Goal: Task Accomplishment & Management: Complete application form

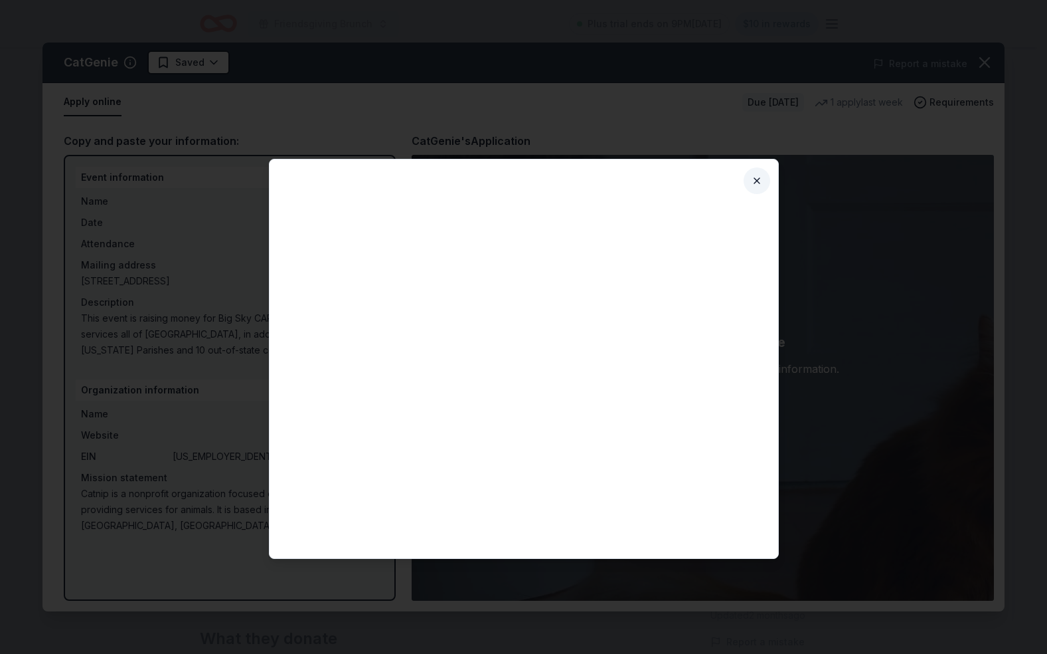
click at [760, 181] on button "Close" at bounding box center [757, 180] width 27 height 27
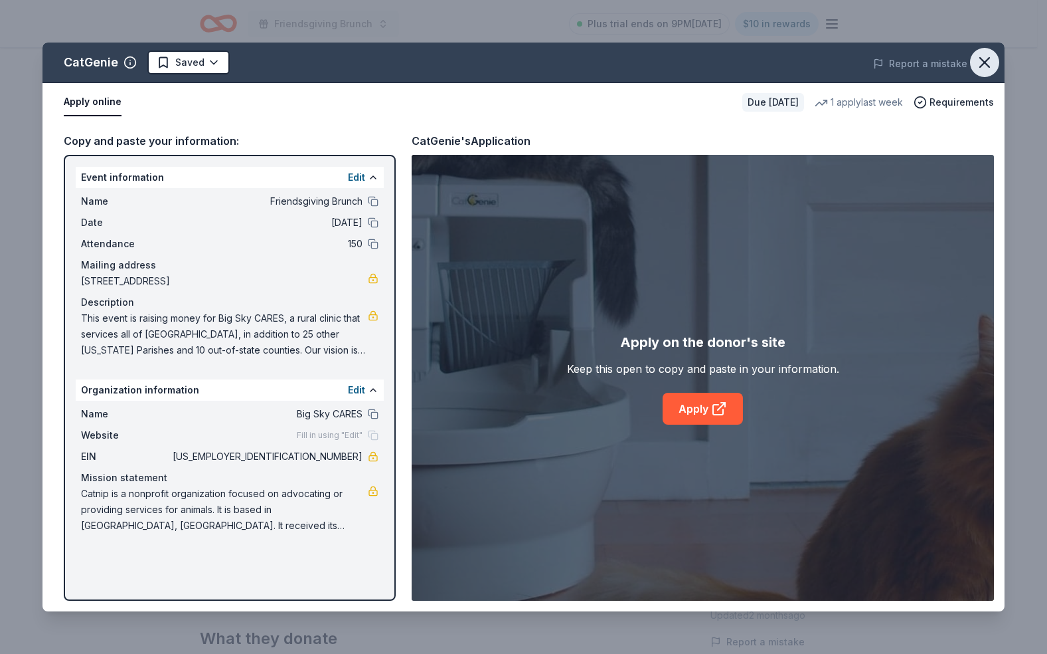
click at [991, 60] on icon "button" at bounding box center [985, 62] width 19 height 19
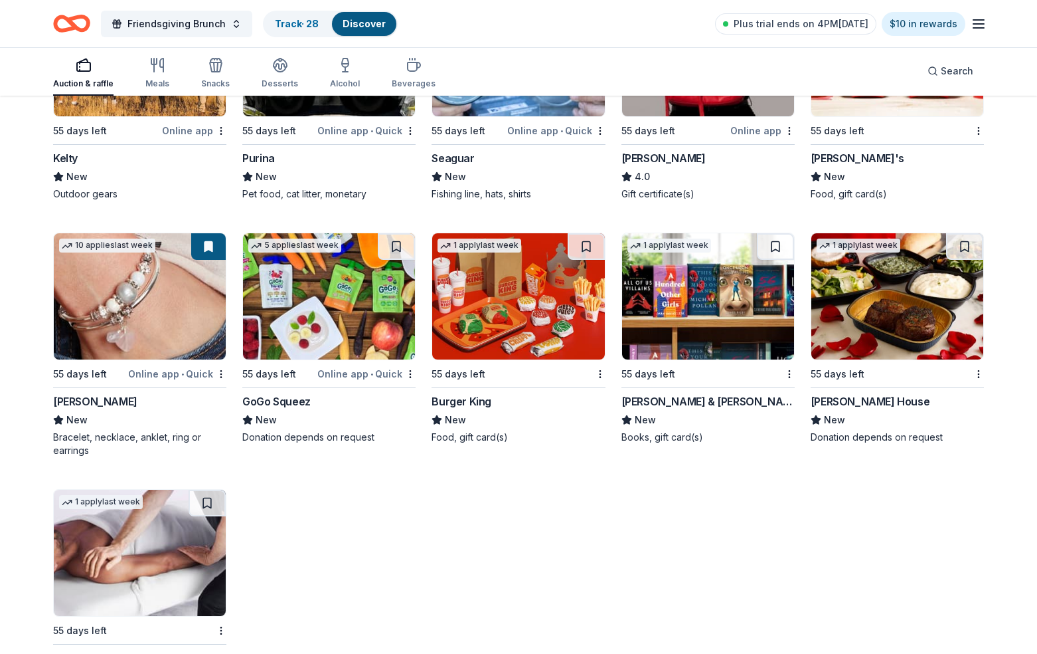
scroll to position [5607, 0]
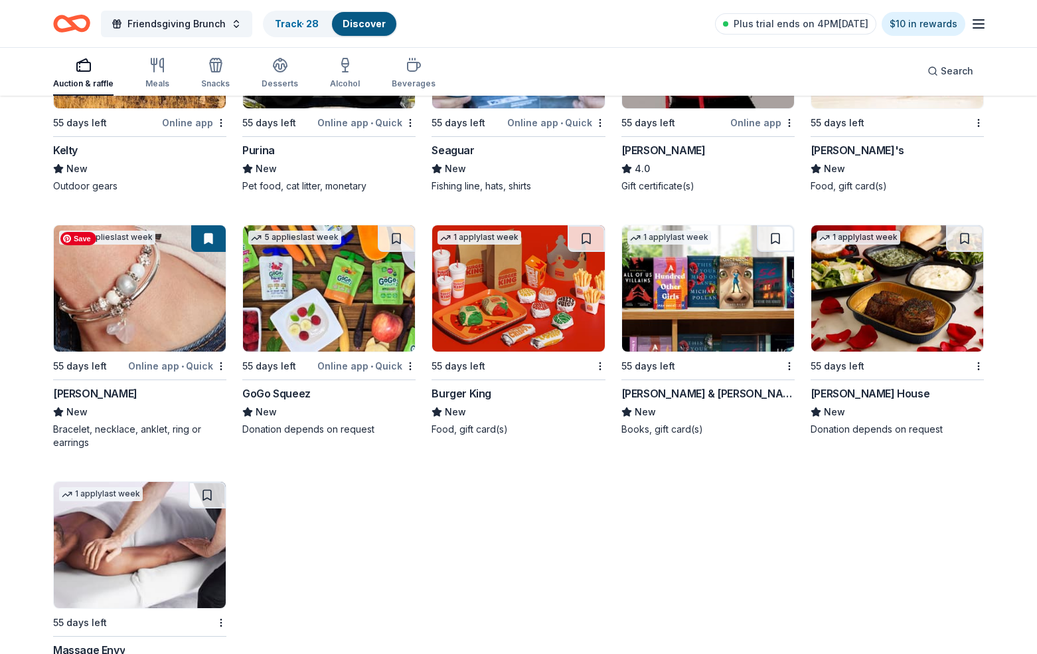
click at [116, 323] on img at bounding box center [140, 288] width 172 height 126
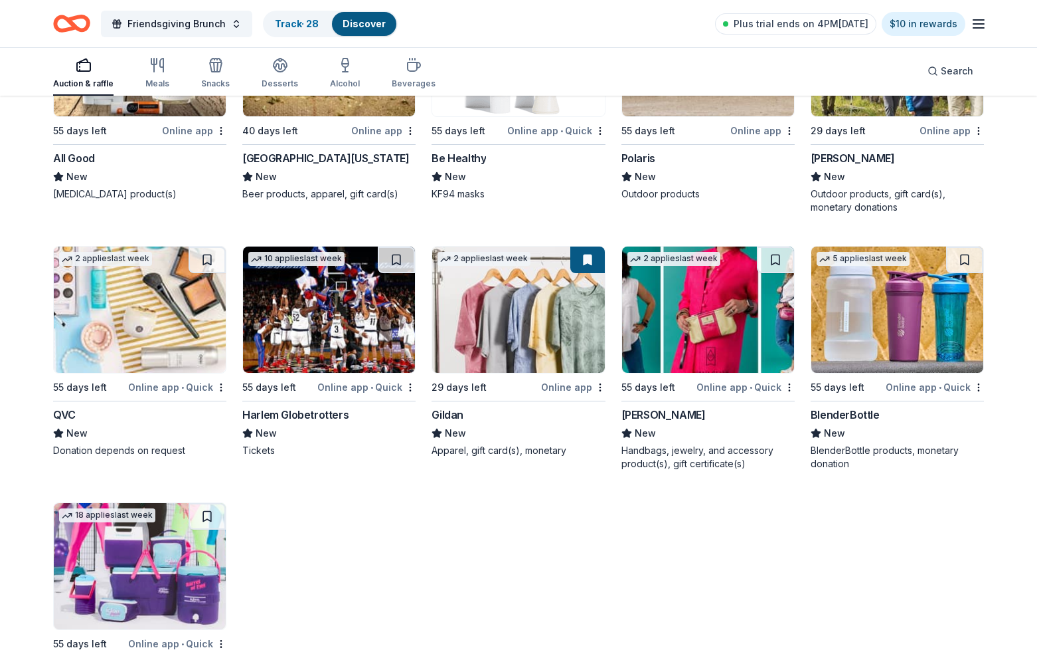
scroll to position [6603, 0]
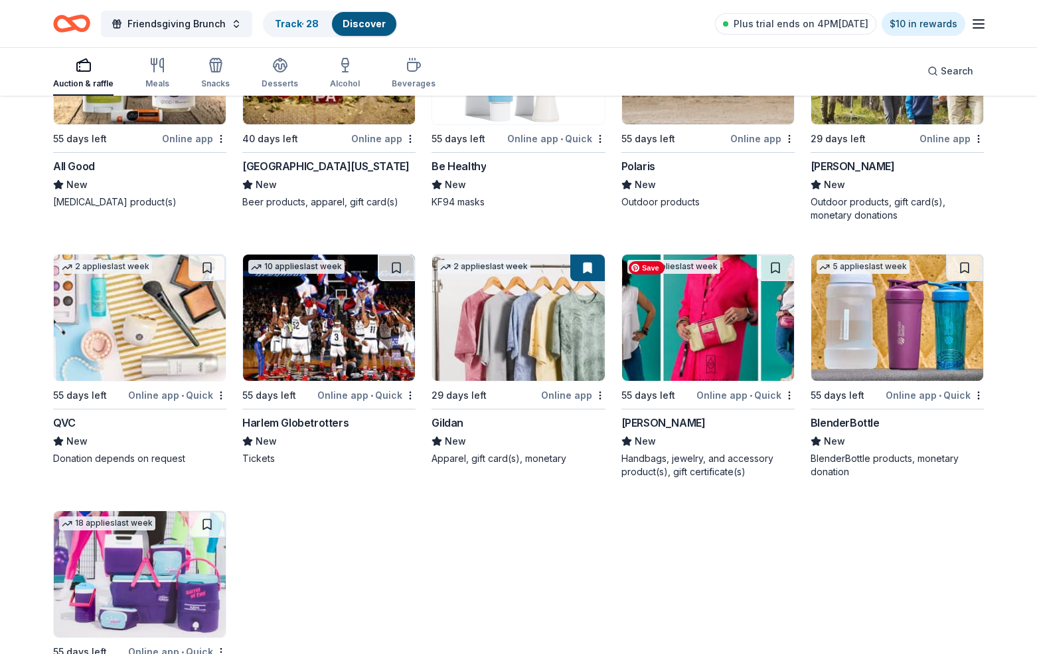
click at [695, 365] on img at bounding box center [708, 317] width 172 height 126
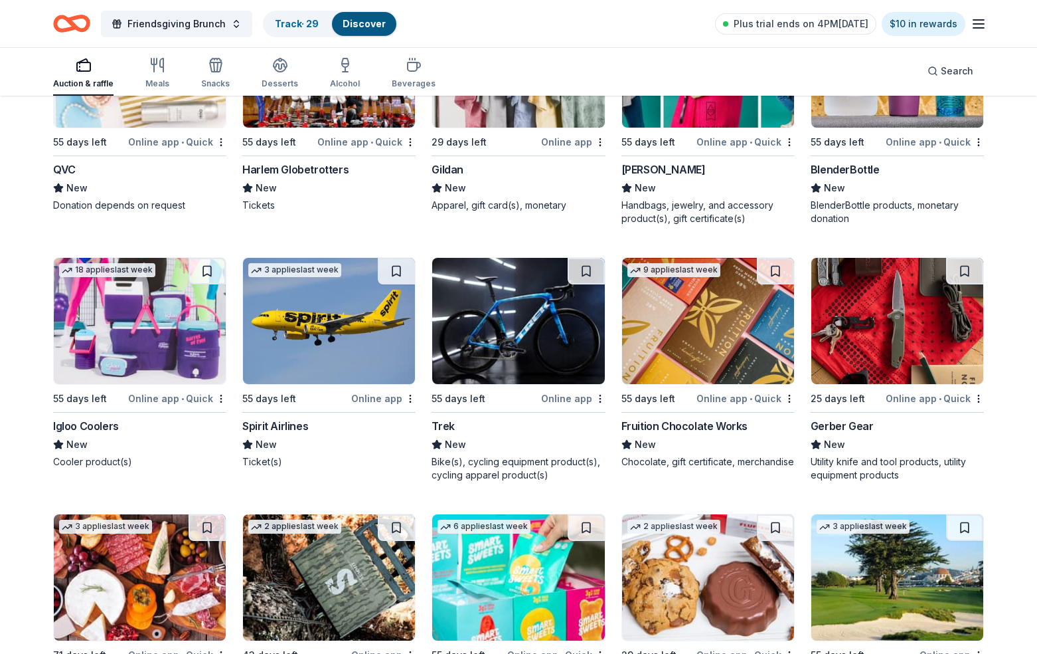
scroll to position [6857, 0]
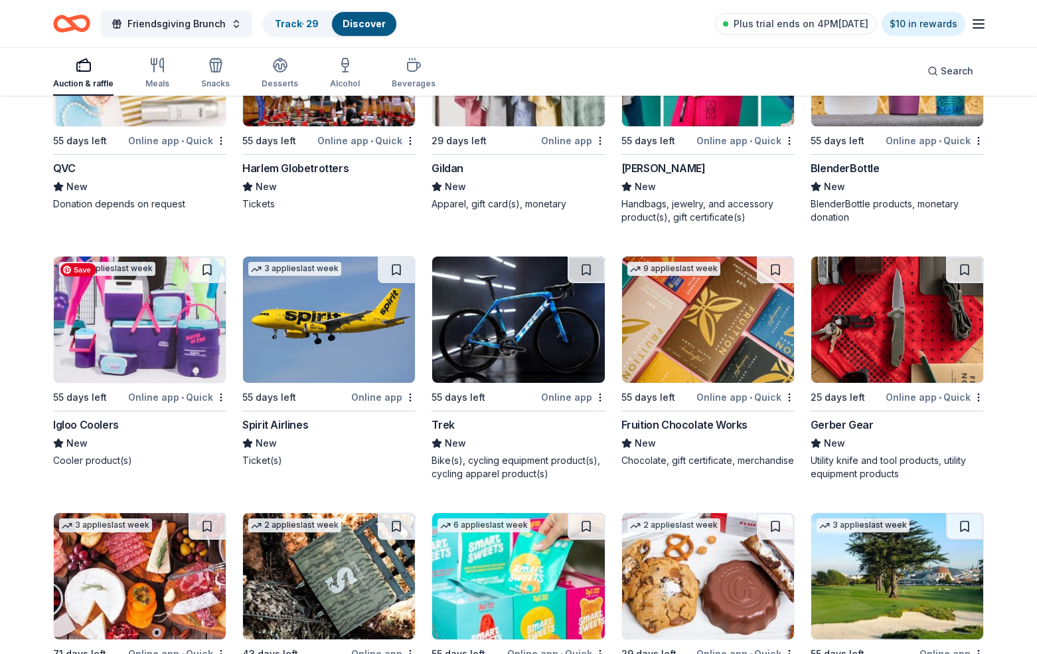
click at [153, 348] on img at bounding box center [140, 319] width 172 height 126
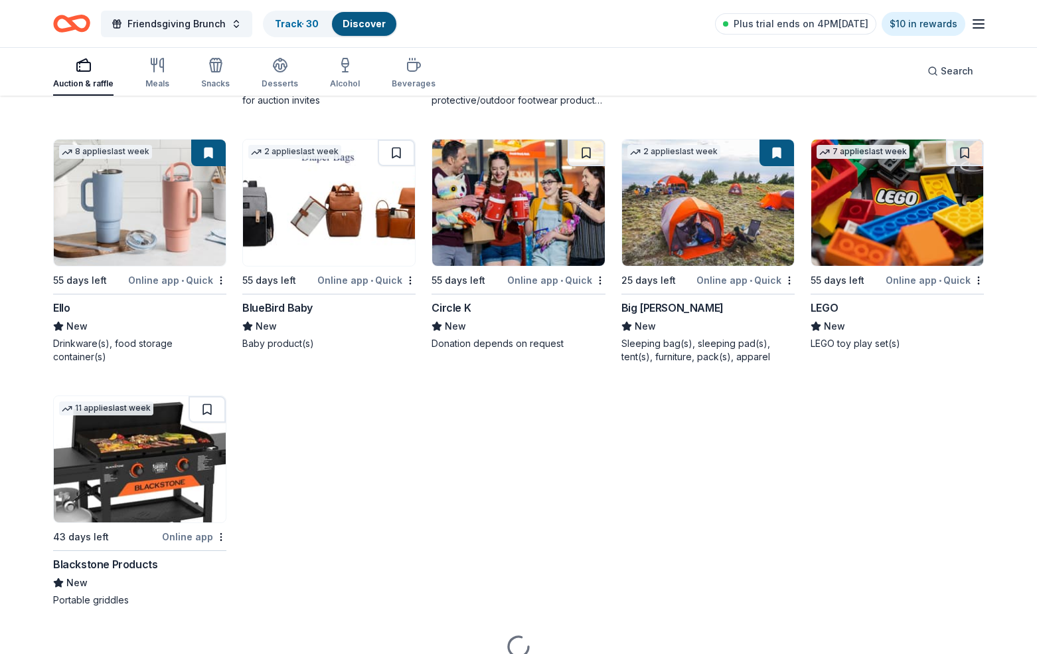
scroll to position [7786, 0]
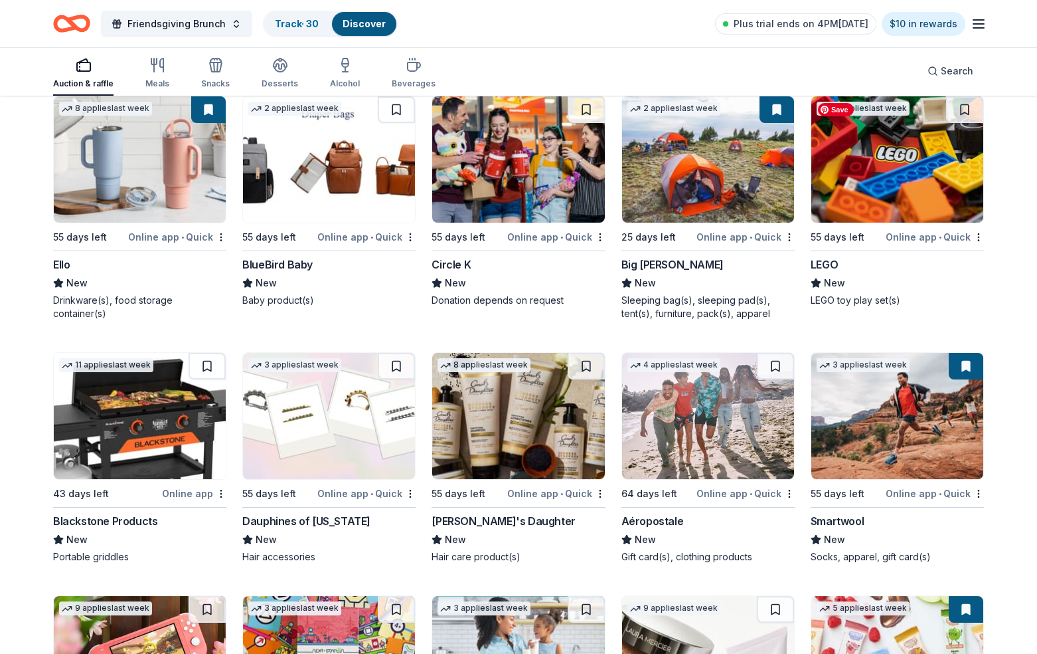
click at [894, 181] on img at bounding box center [898, 159] width 172 height 126
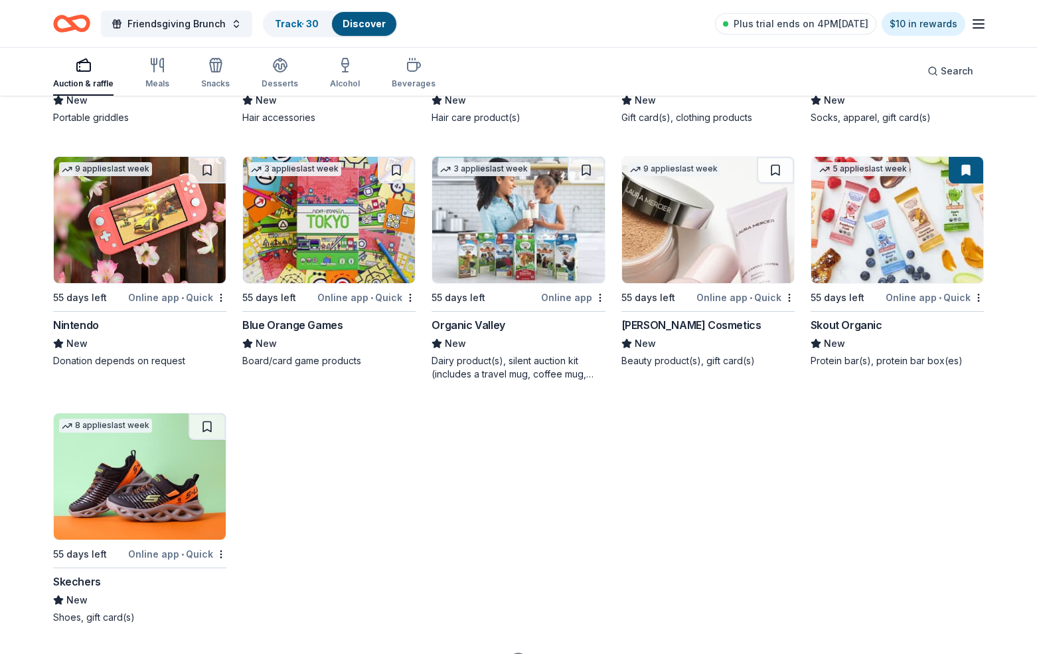
scroll to position [8226, 0]
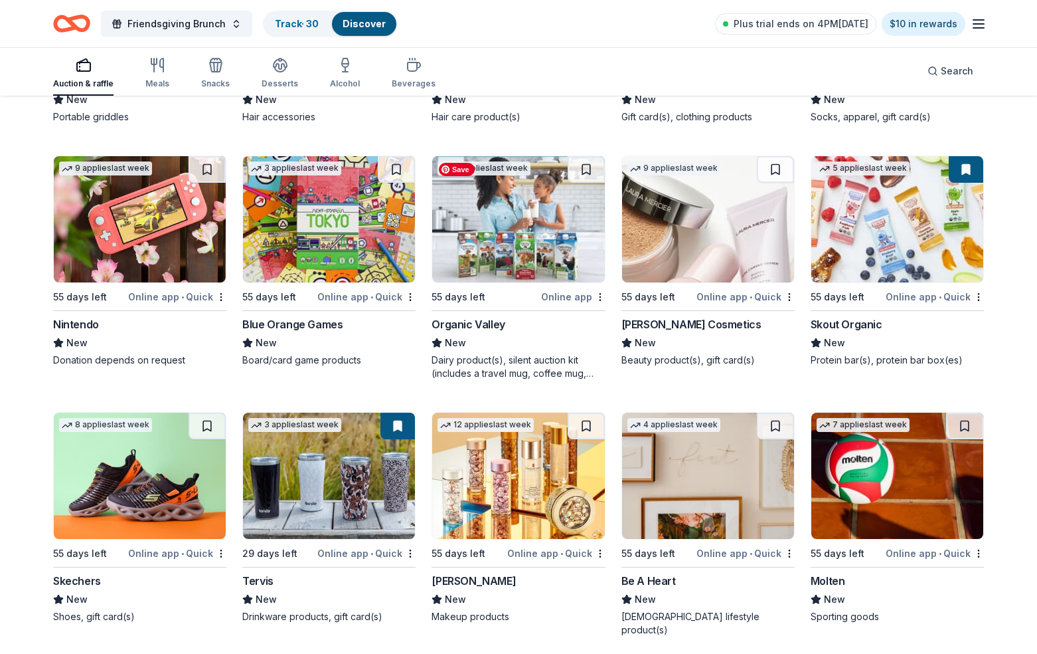
click at [550, 261] on img at bounding box center [518, 219] width 172 height 126
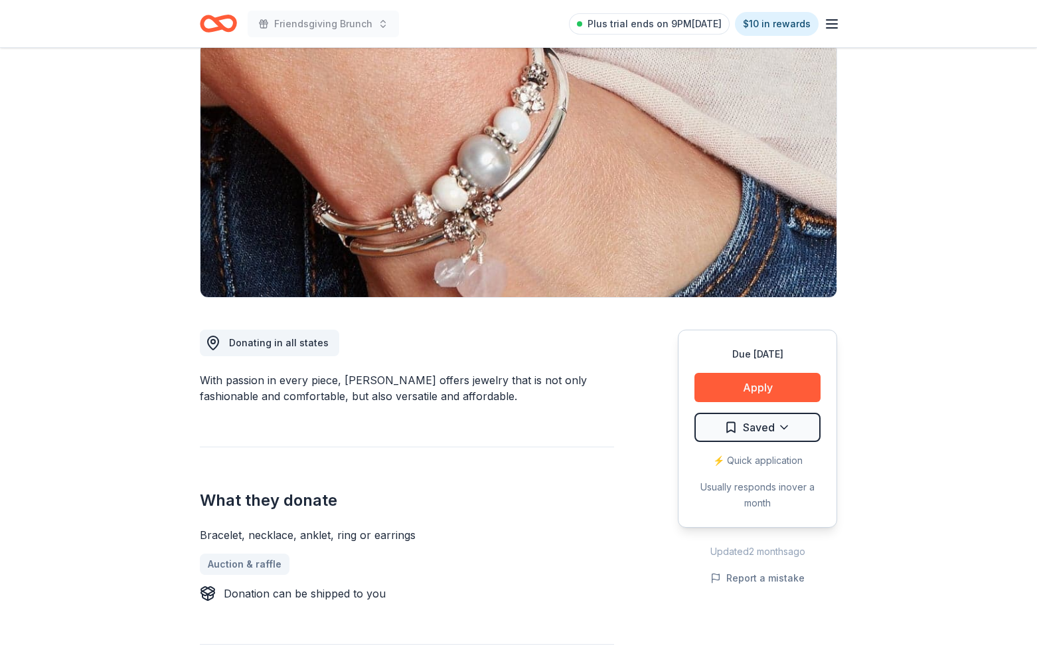
scroll to position [104, 0]
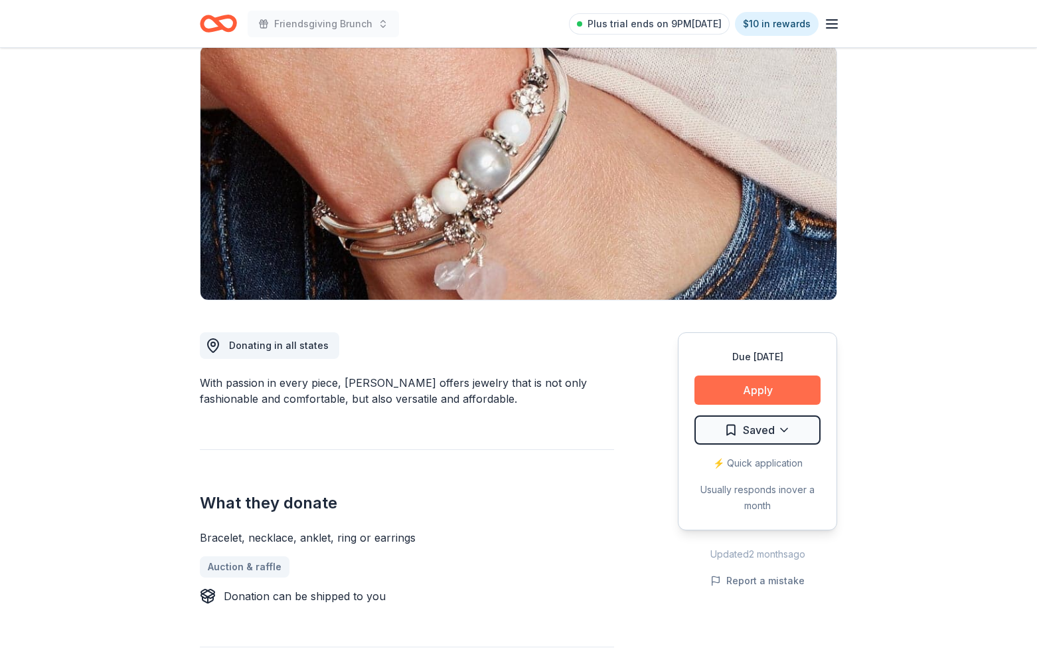
click at [772, 391] on button "Apply" at bounding box center [758, 389] width 126 height 29
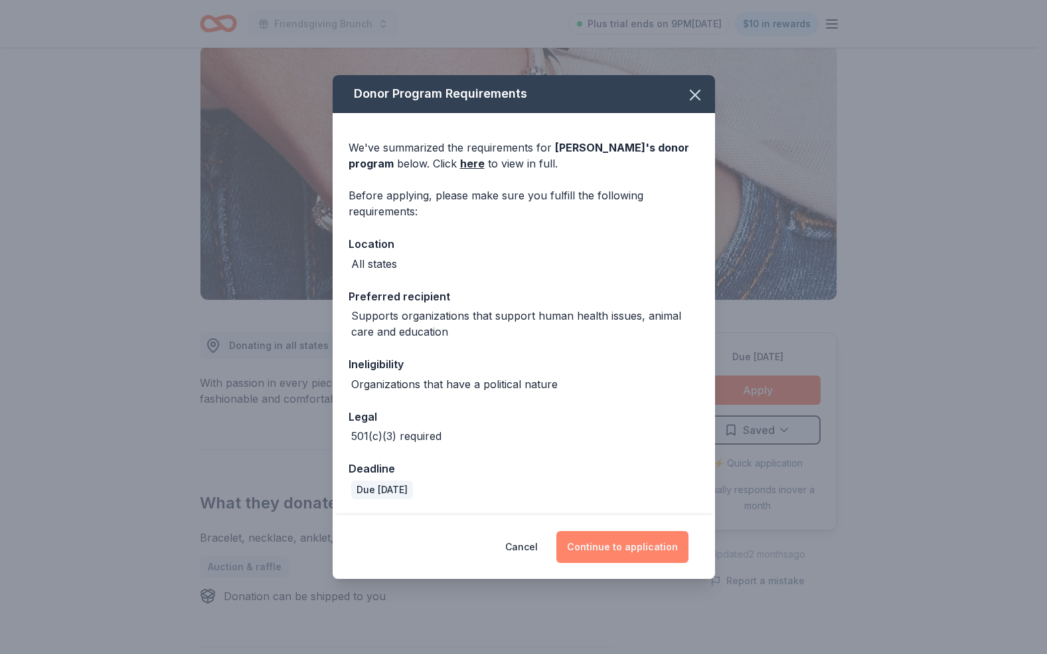
click at [609, 541] on button "Continue to application" at bounding box center [623, 547] width 132 height 32
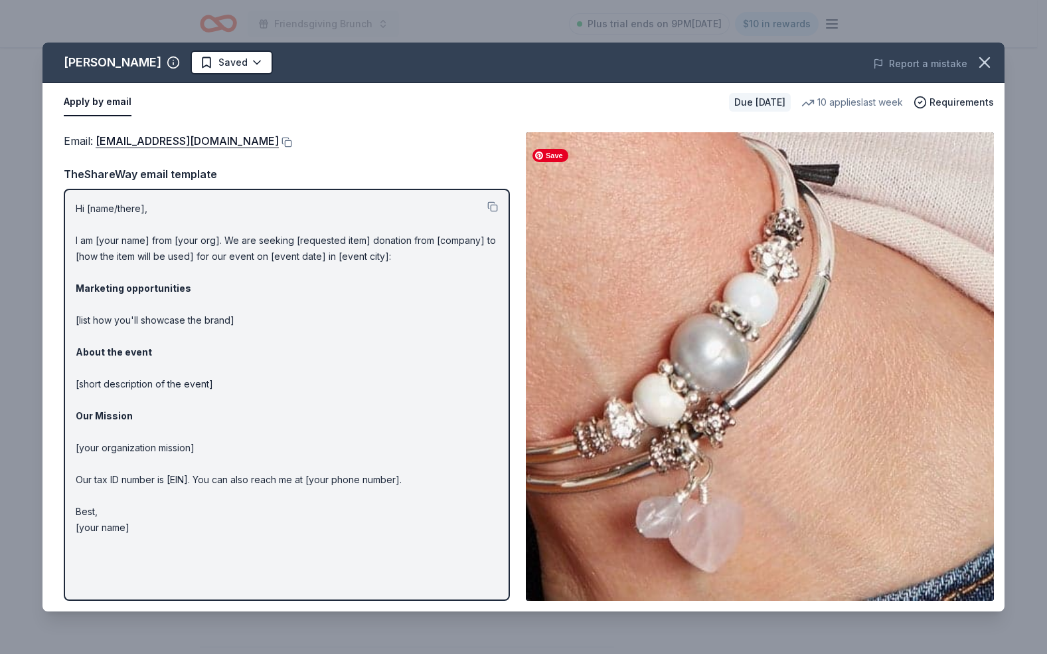
click at [831, 372] on img at bounding box center [760, 366] width 468 height 468
click at [126, 142] on link "donations@lizzyjames.com" at bounding box center [187, 140] width 183 height 17
drag, startPoint x: 70, startPoint y: 207, endPoint x: 309, endPoint y: 365, distance: 287.0
click at [309, 365] on div "Hi [name/there], I am [your name] from [your org]. We are seeking [requested it…" at bounding box center [287, 395] width 446 height 412
drag, startPoint x: 73, startPoint y: 206, endPoint x: 211, endPoint y: 357, distance: 204.0
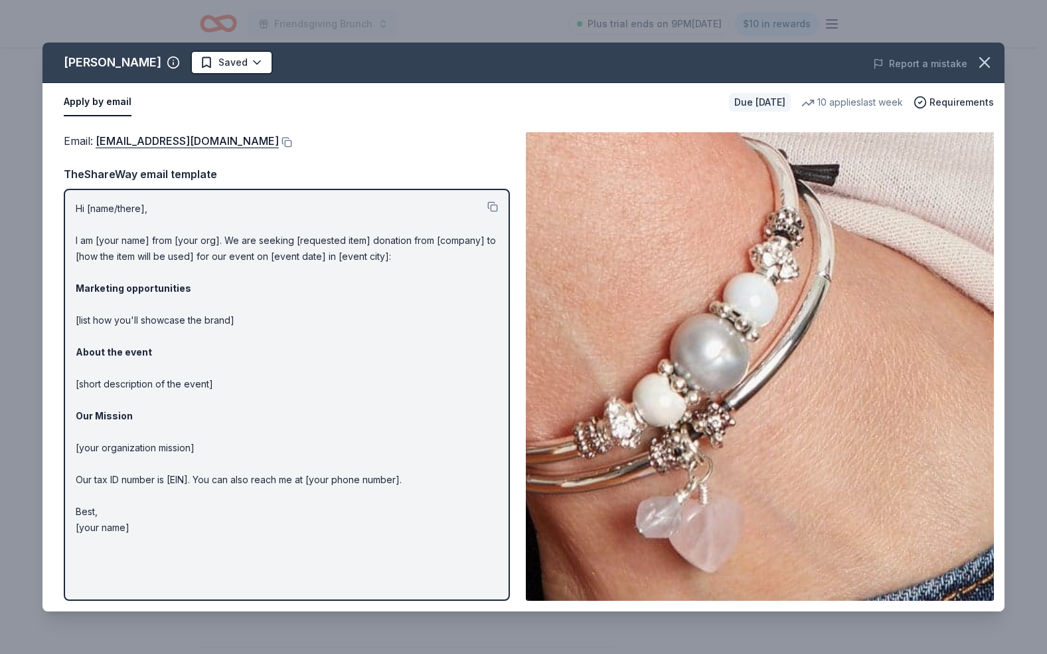
click at [212, 357] on div "Hi [name/there], I am [your name] from [your org]. We are seeking [requested it…" at bounding box center [287, 395] width 446 height 412
drag, startPoint x: 149, startPoint y: 527, endPoint x: 65, endPoint y: 401, distance: 151.2
click at [65, 401] on div "Hi [name/there], I am [your name] from [your org]. We are seeking [requested it…" at bounding box center [287, 395] width 446 height 412
click at [494, 205] on button at bounding box center [492, 206] width 11 height 11
click at [991, 60] on icon "button" at bounding box center [985, 62] width 19 height 19
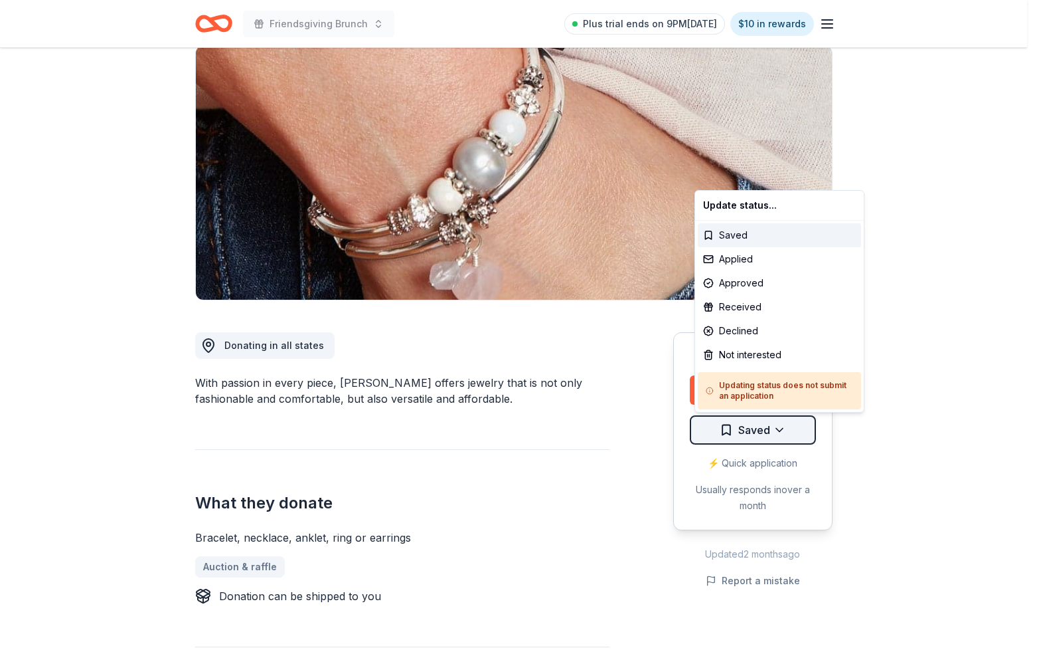
click at [776, 434] on html "Friendsgiving Brunch Plus trial ends on 9PM, 8/23 $10 in rewards Due in 55 days…" at bounding box center [518, 223] width 1037 height 654
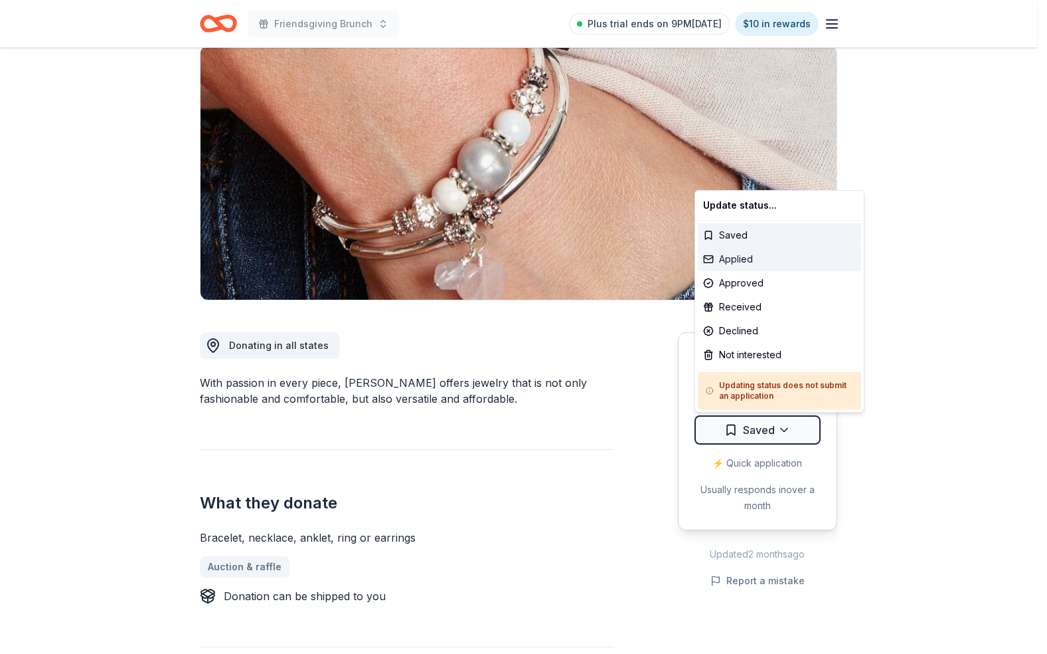
click at [768, 259] on div "Applied" at bounding box center [779, 259] width 163 height 24
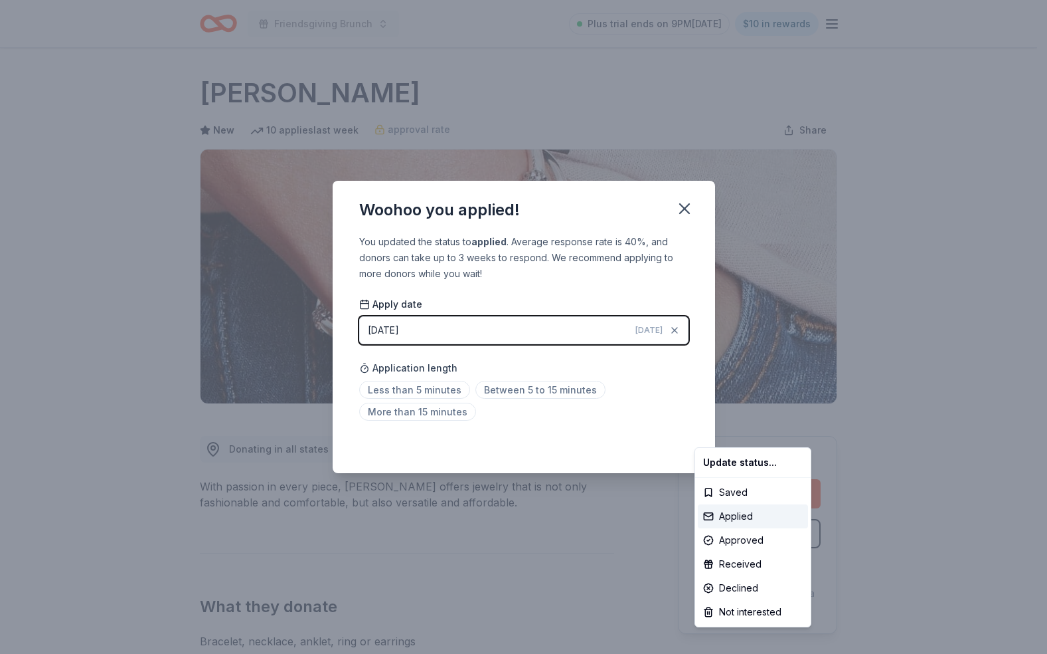
click at [879, 309] on html "Friendsgiving Brunch Plus trial ends on 9PM, 8/23 $10 in rewards Due in 55 days…" at bounding box center [523, 327] width 1047 height 654
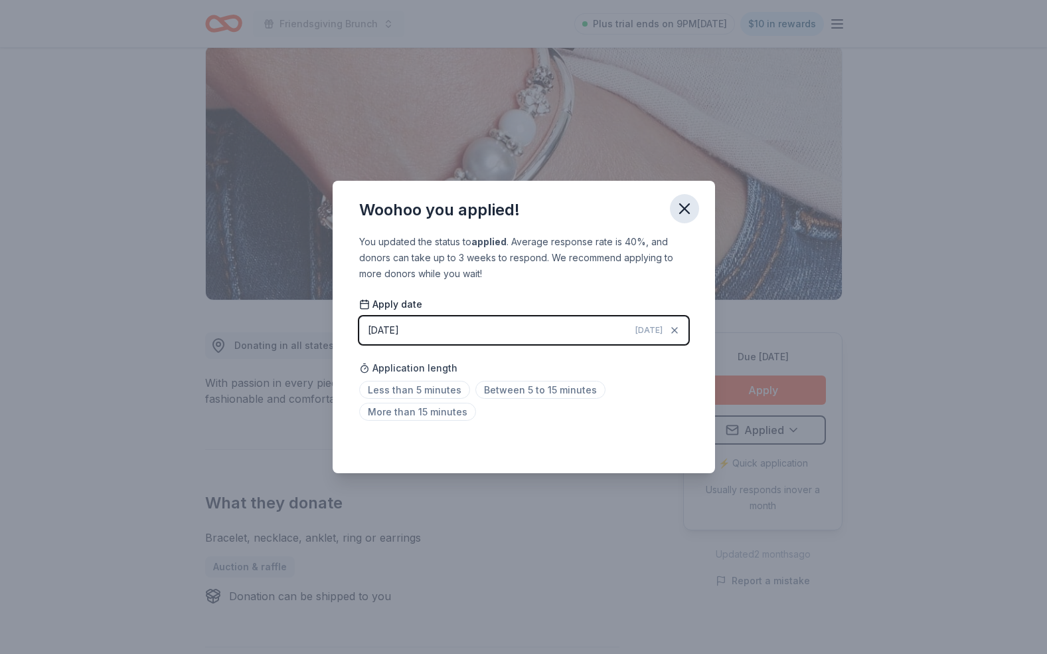
click at [679, 211] on icon "button" at bounding box center [684, 208] width 19 height 19
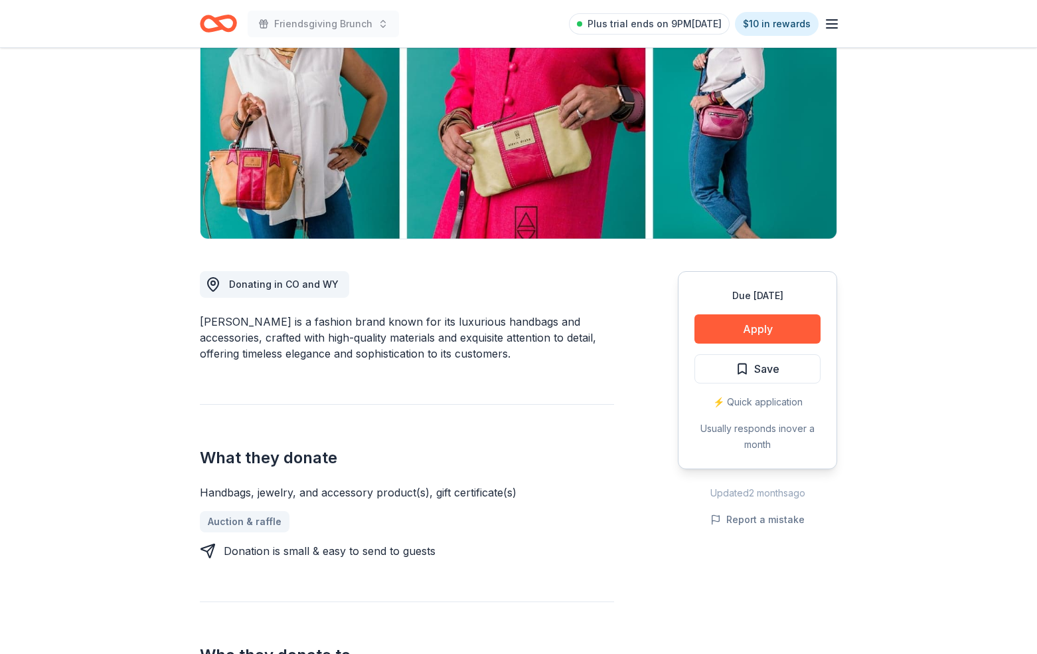
scroll to position [125, 0]
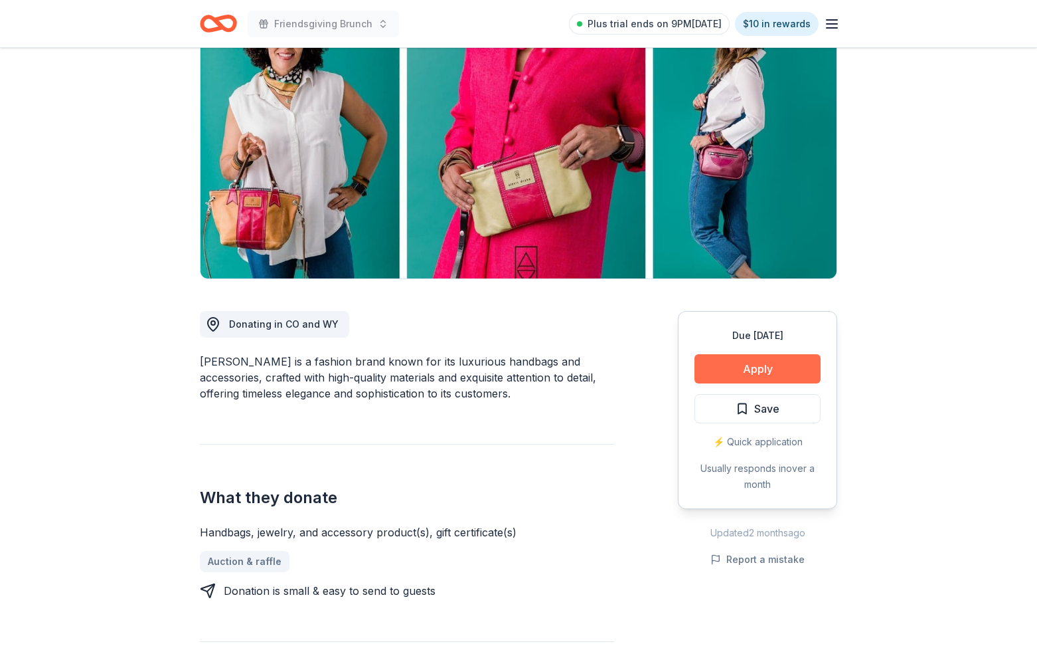
click at [786, 370] on button "Apply" at bounding box center [758, 368] width 126 height 29
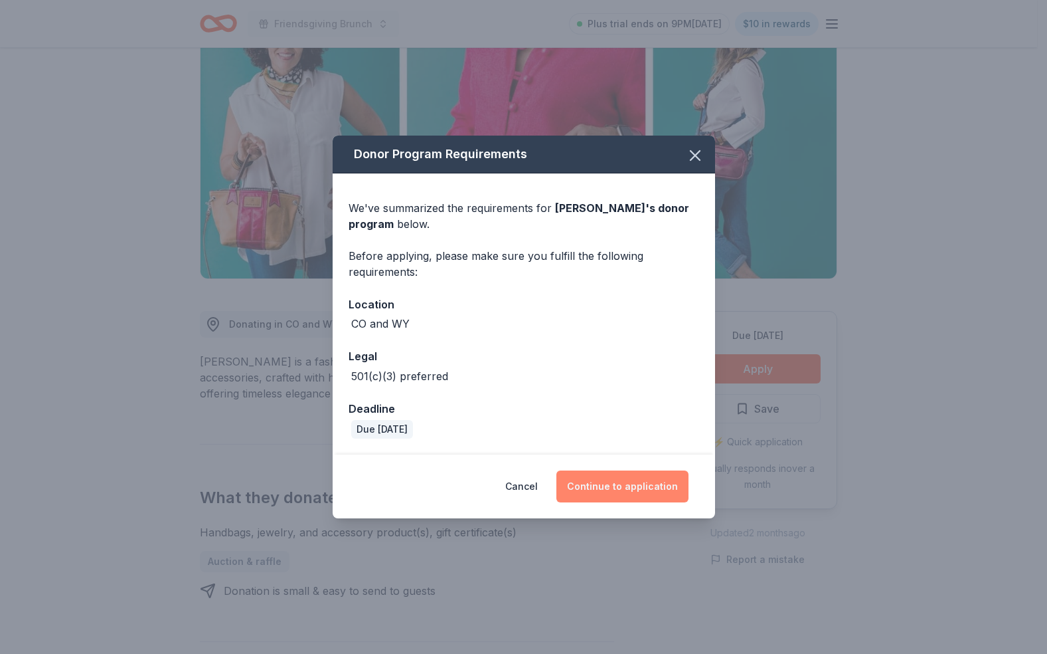
click at [626, 488] on button "Continue to application" at bounding box center [623, 486] width 132 height 32
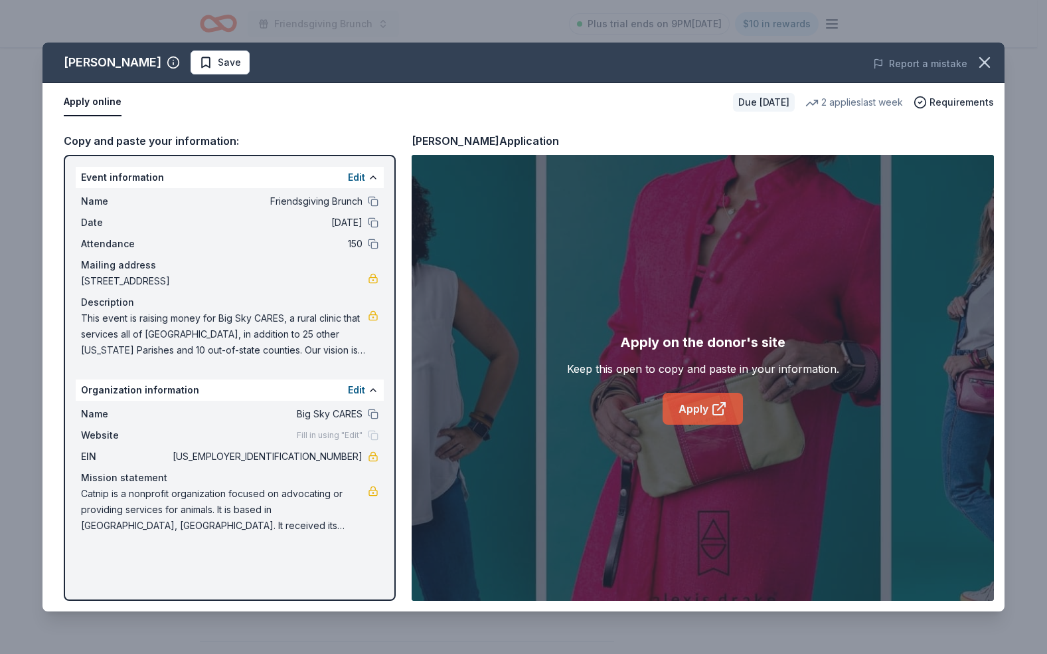
click at [704, 407] on link "Apply" at bounding box center [703, 409] width 80 height 32
click at [983, 62] on icon "button" at bounding box center [985, 62] width 19 height 19
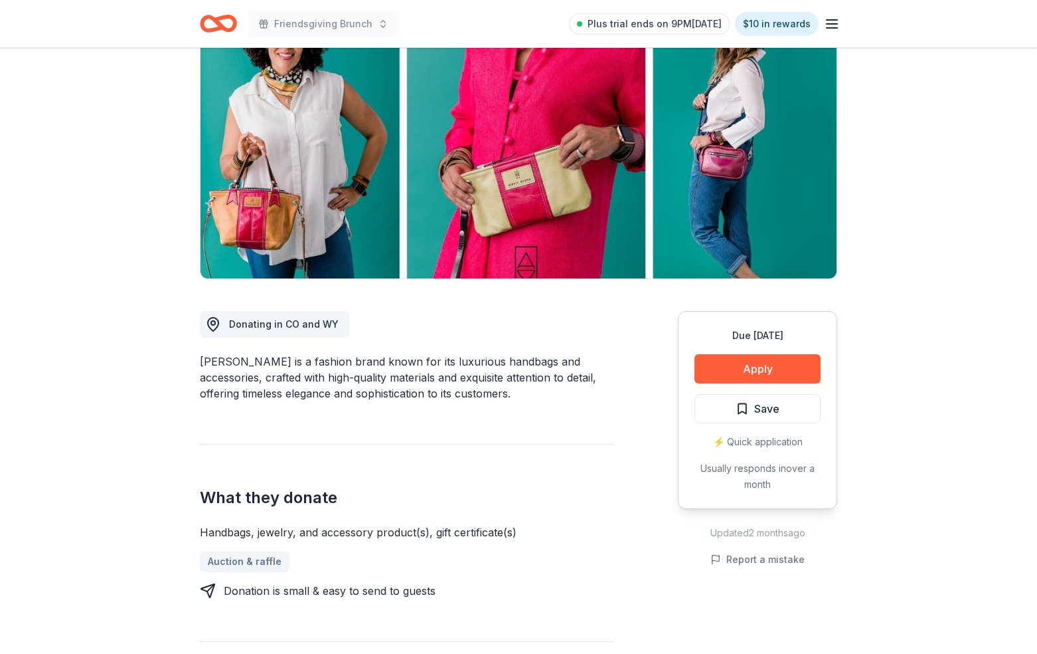
click at [782, 410] on button "Save" at bounding box center [758, 408] width 126 height 29
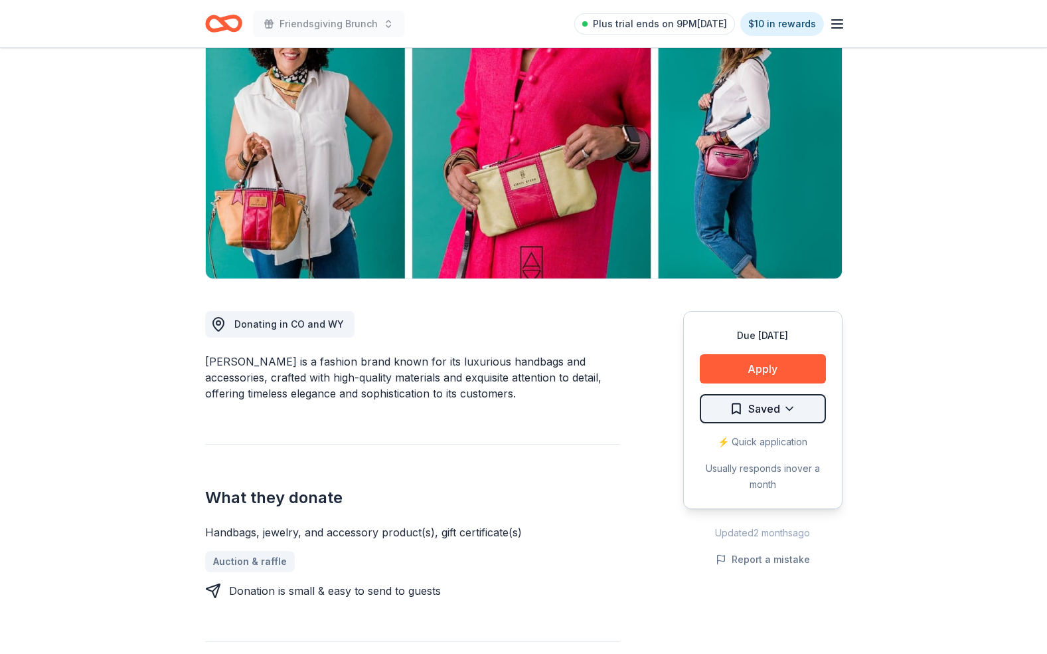
click at [779, 412] on html "Friendsgiving Brunch Plus trial ends on 9PM, 8/23 $10 in rewards Due in 55 days…" at bounding box center [523, 202] width 1047 height 654
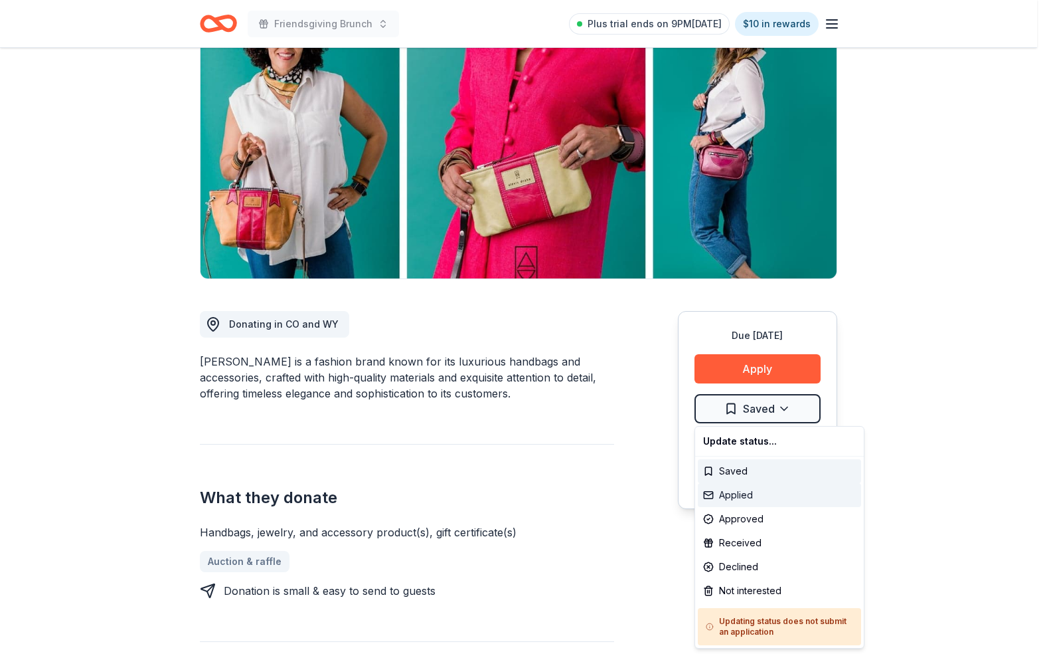
click at [764, 497] on div "Applied" at bounding box center [779, 495] width 163 height 24
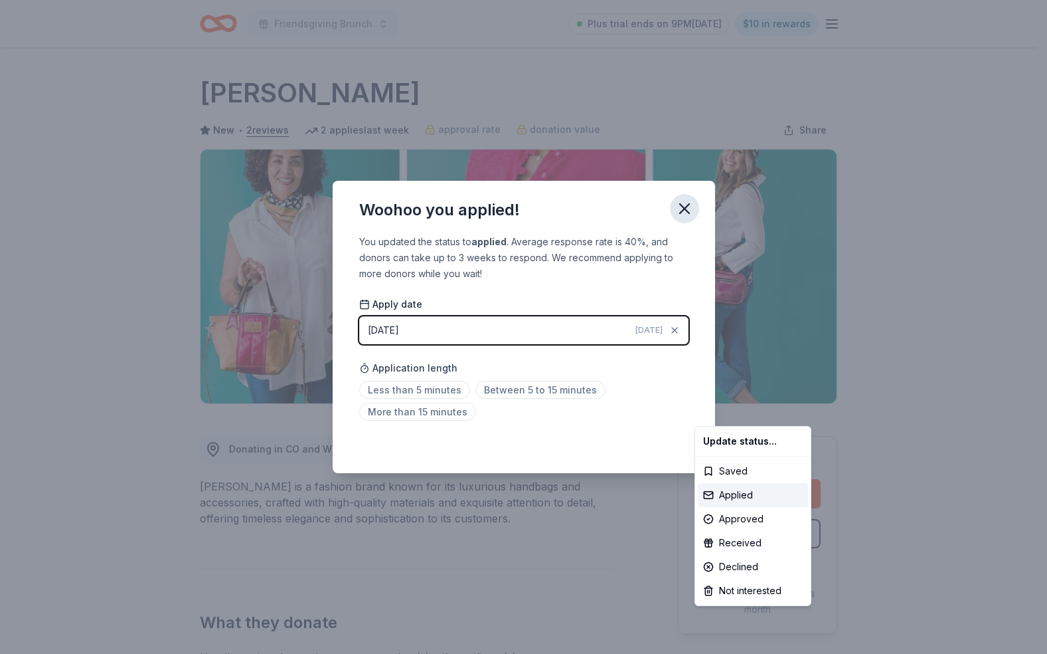
click at [679, 216] on html "Friendsgiving Brunch Plus trial ends on 9PM, 8/23 $10 in rewards Due in 55 days…" at bounding box center [523, 327] width 1047 height 654
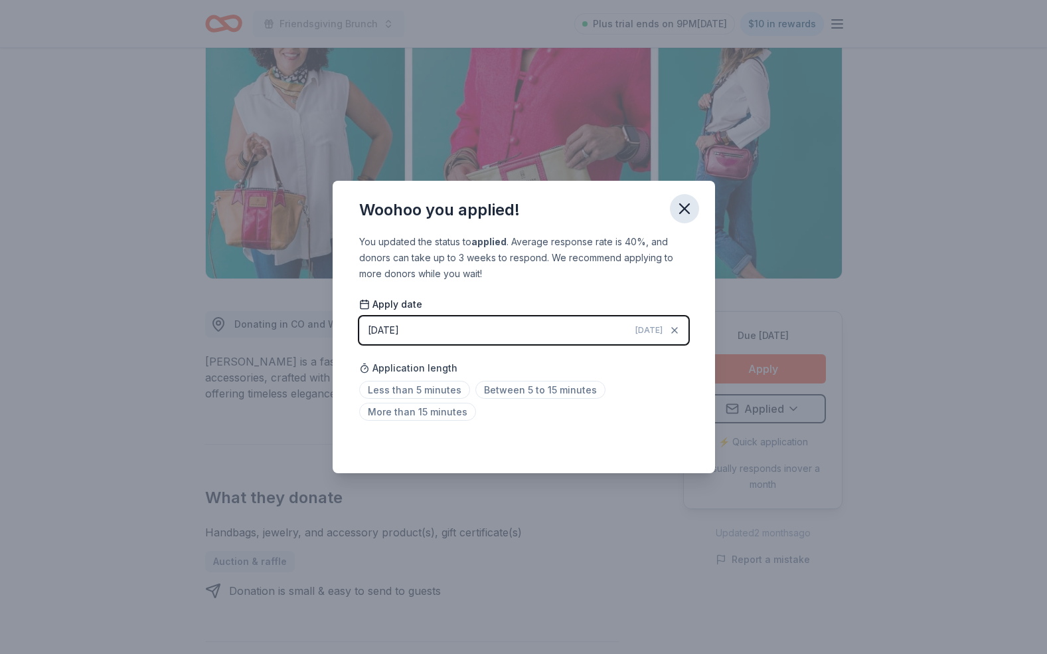
click at [686, 209] on icon "button" at bounding box center [684, 208] width 9 height 9
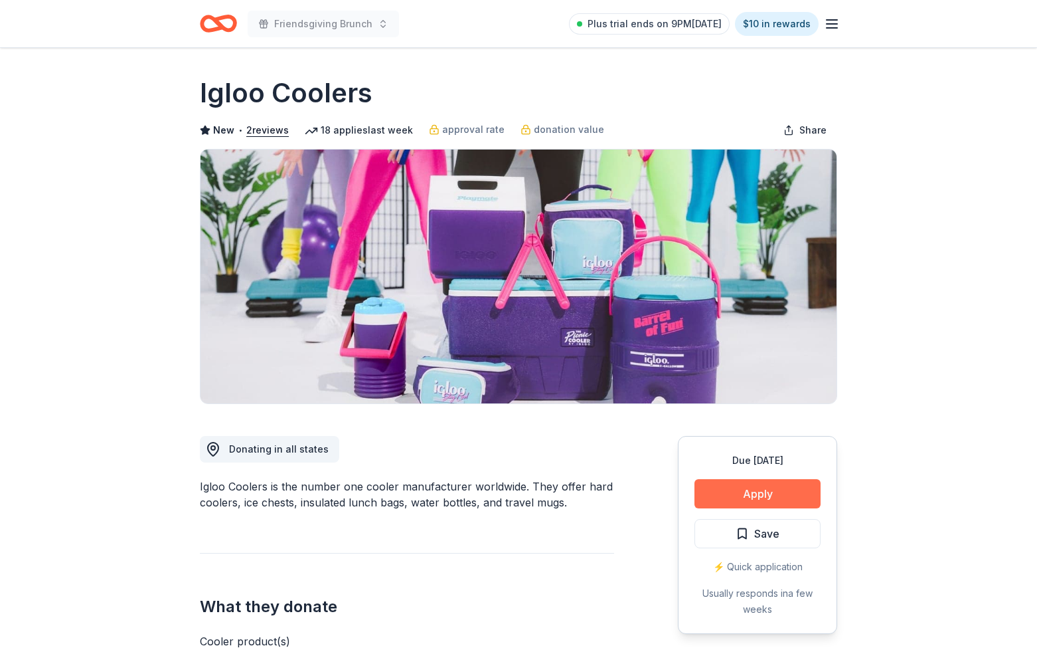
click at [770, 493] on button "Apply" at bounding box center [758, 493] width 126 height 29
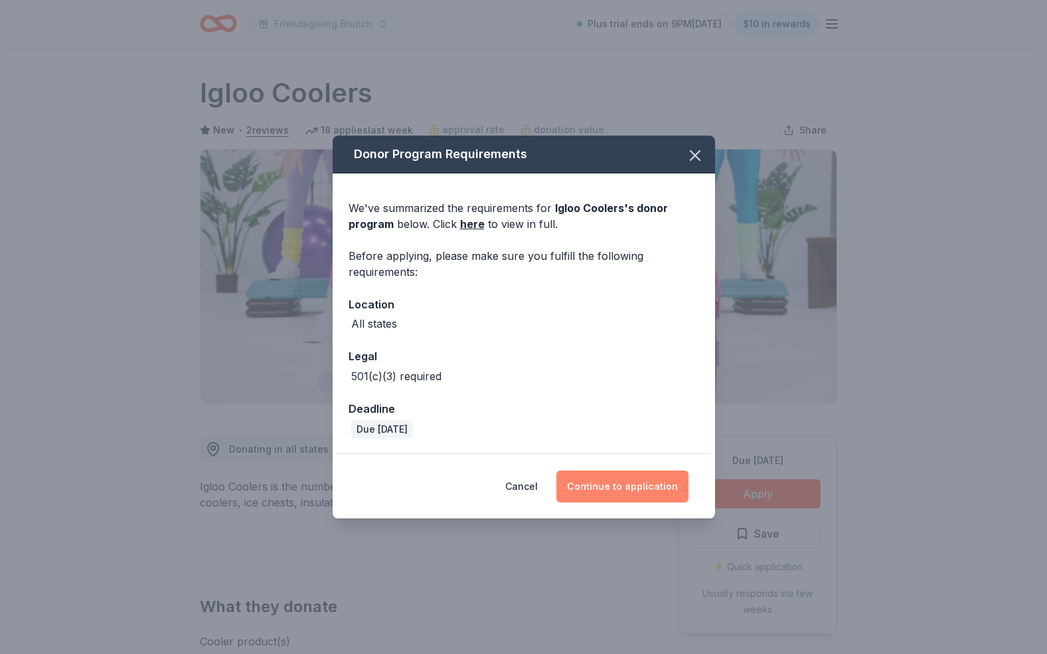
drag, startPoint x: 644, startPoint y: 484, endPoint x: 653, endPoint y: 485, distance: 9.3
click at [644, 485] on button "Continue to application" at bounding box center [623, 486] width 132 height 32
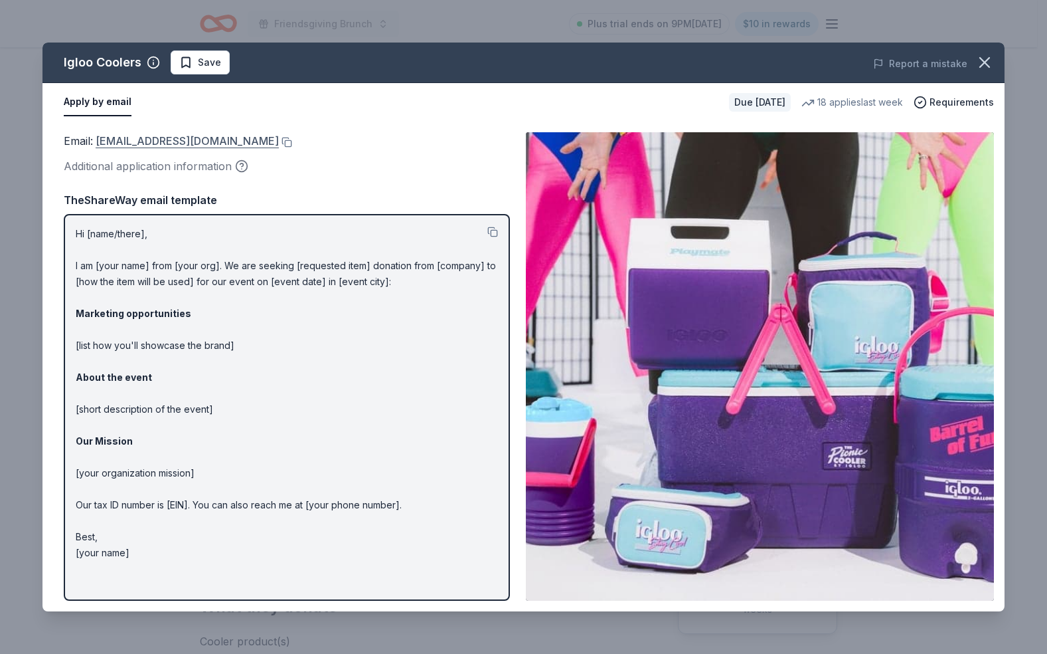
click at [108, 139] on link "donations@igloocorp.com" at bounding box center [187, 140] width 183 height 17
click at [980, 57] on icon "button" at bounding box center [985, 62] width 19 height 19
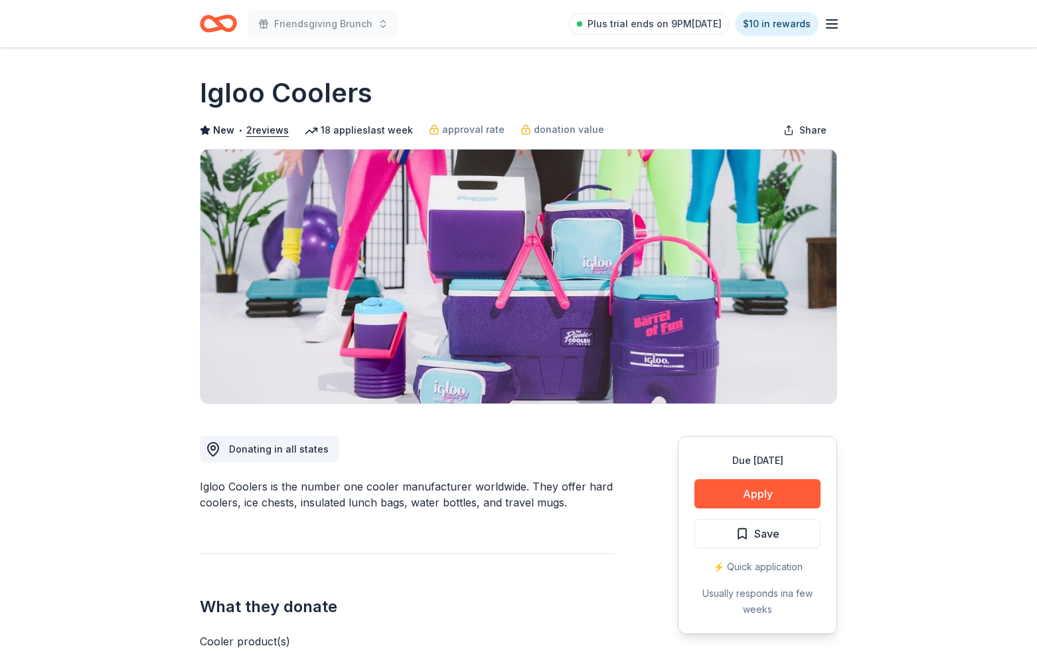
click at [766, 535] on span "Save" at bounding box center [766, 533] width 25 height 17
click at [769, 535] on html "Friendsgiving Brunch Plus trial ends on 9PM, 8/23 $10 in rewards Due in 55 days…" at bounding box center [518, 327] width 1037 height 654
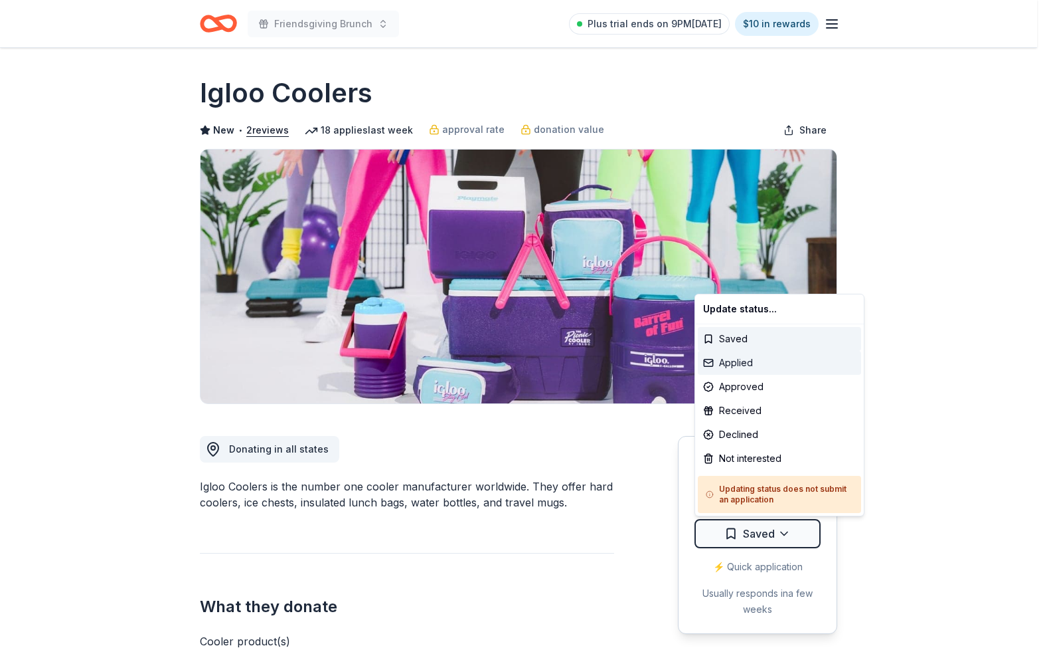
click at [770, 364] on div "Applied" at bounding box center [779, 363] width 163 height 24
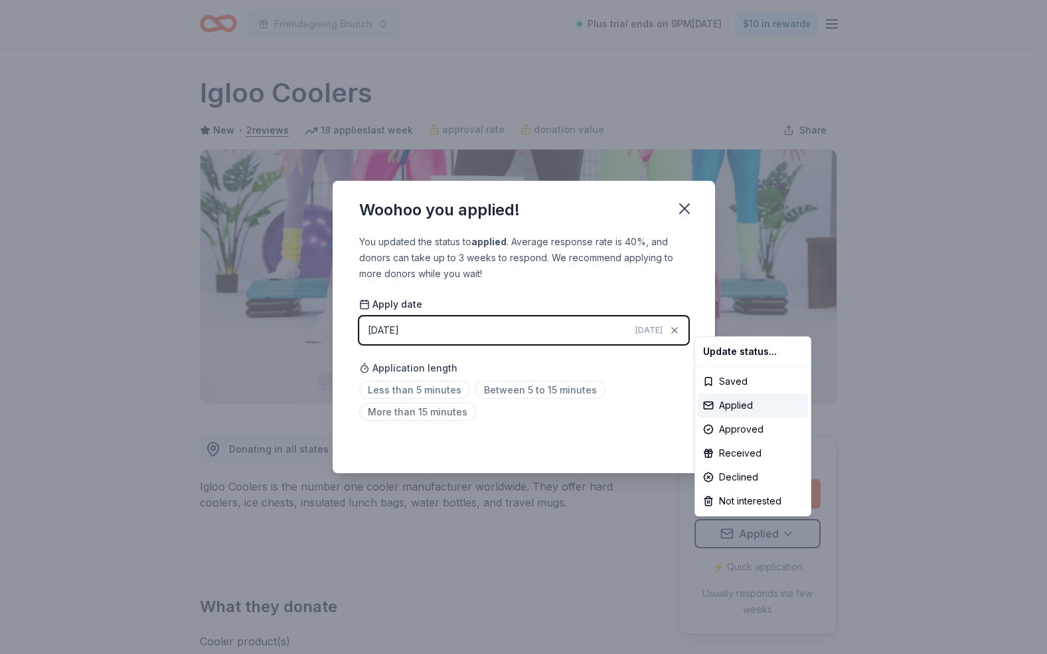
click at [621, 412] on html "Friendsgiving Brunch Plus trial ends on 9PM, 8/23 $10 in rewards Due in 55 days…" at bounding box center [523, 327] width 1047 height 654
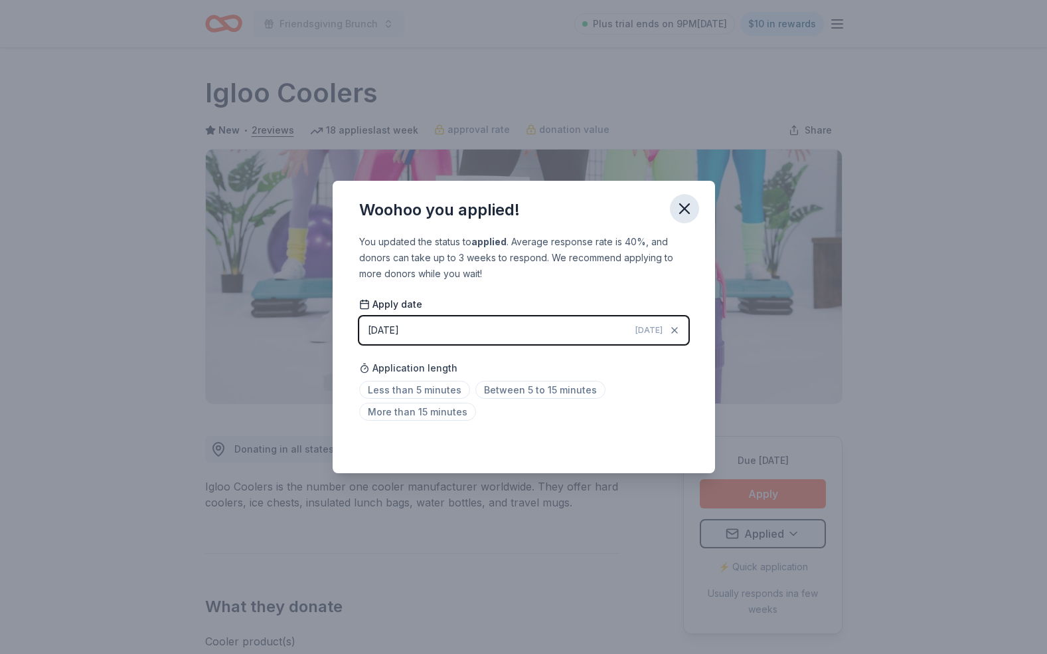
click at [686, 211] on icon "button" at bounding box center [684, 208] width 9 height 9
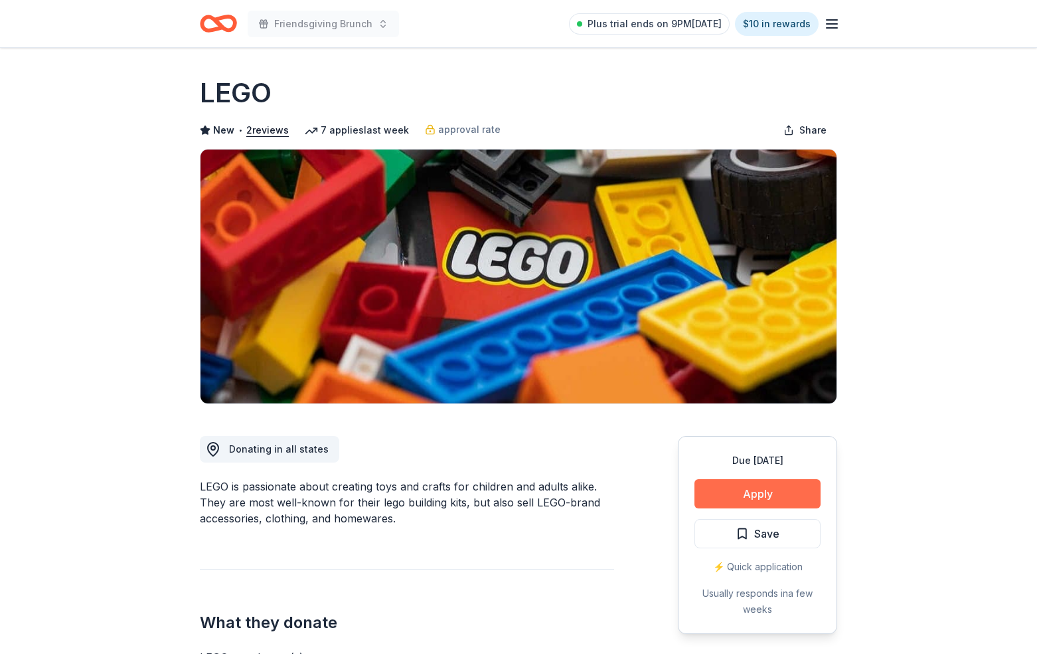
click at [764, 500] on button "Apply" at bounding box center [758, 493] width 126 height 29
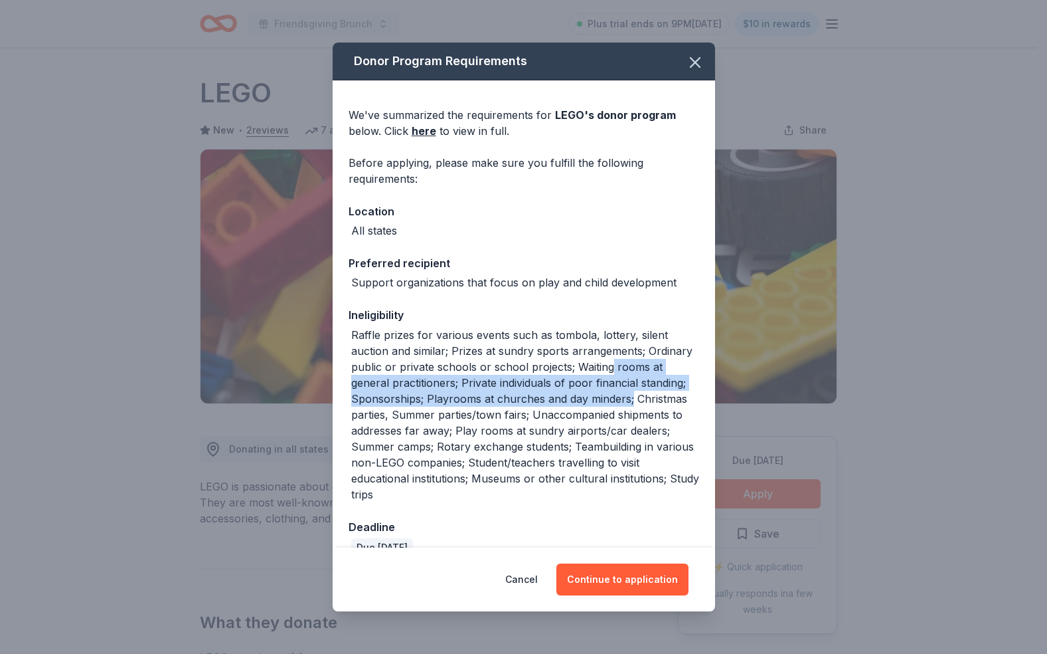
drag, startPoint x: 703, startPoint y: 369, endPoint x: 707, endPoint y: 402, distance: 33.4
click at [706, 402] on div "Donor Program Requirements We've summarized the requirements for LEGO 's donor …" at bounding box center [524, 295] width 383 height 505
click at [686, 57] on icon "button" at bounding box center [695, 62] width 19 height 19
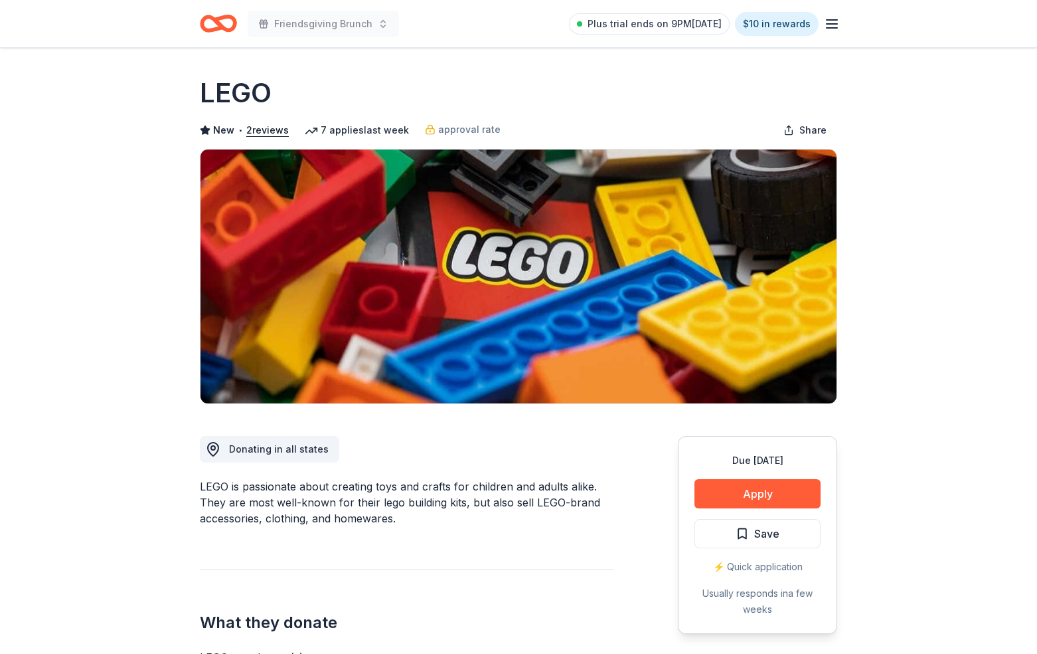
click at [679, 58] on div "Donor Program Requirements We've summarized the requirements for LEGO 's donor …" at bounding box center [518, 296] width 363 height 480
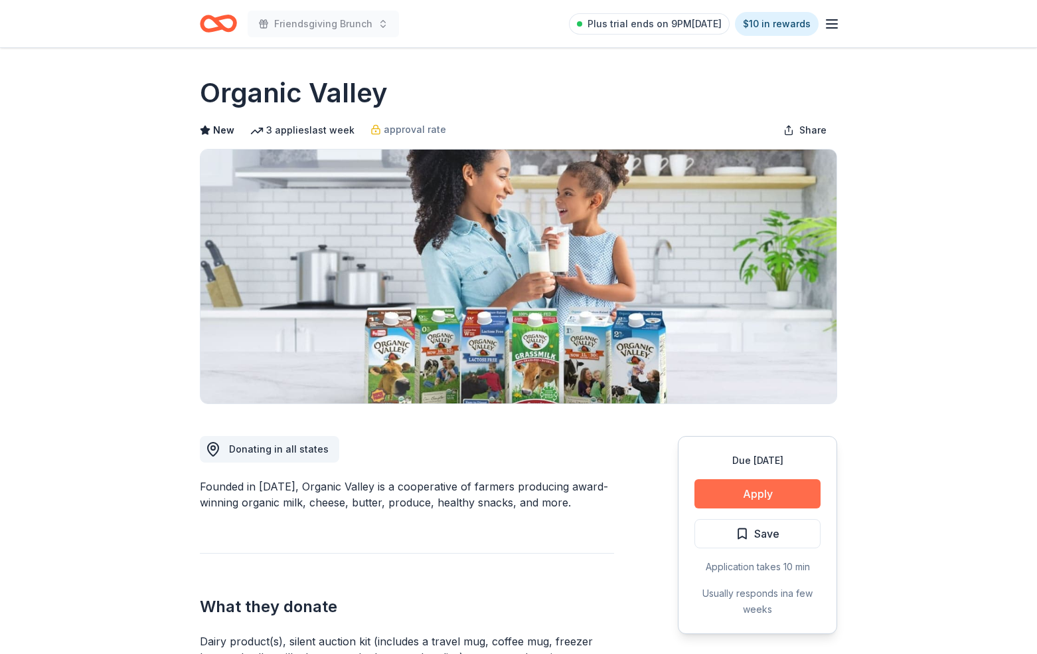
click at [761, 491] on button "Apply" at bounding box center [758, 493] width 126 height 29
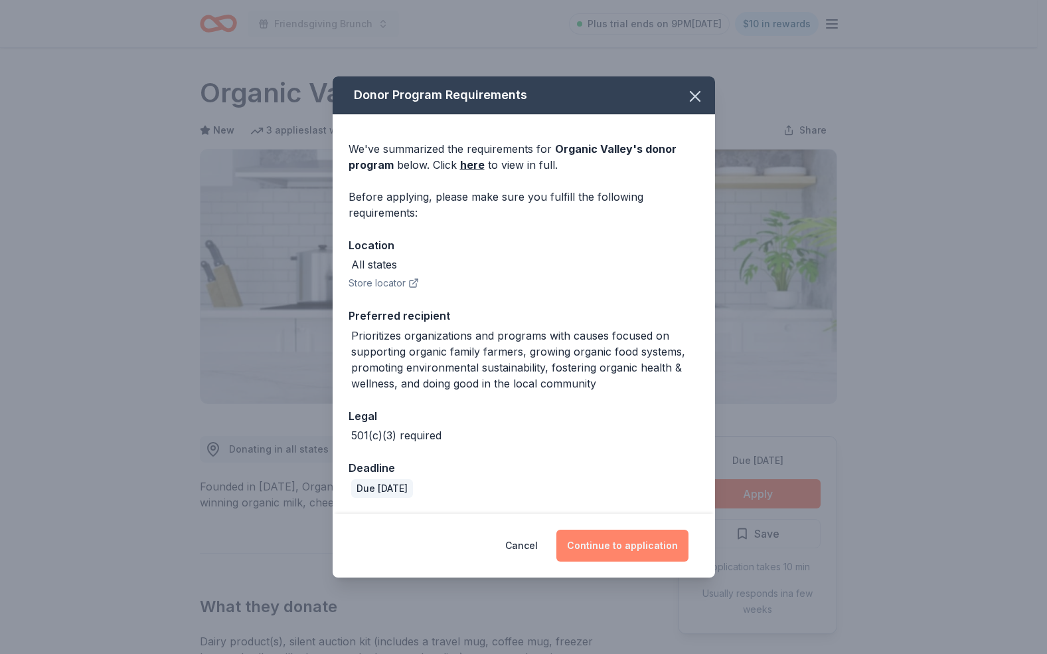
click at [613, 539] on button "Continue to application" at bounding box center [623, 545] width 132 height 32
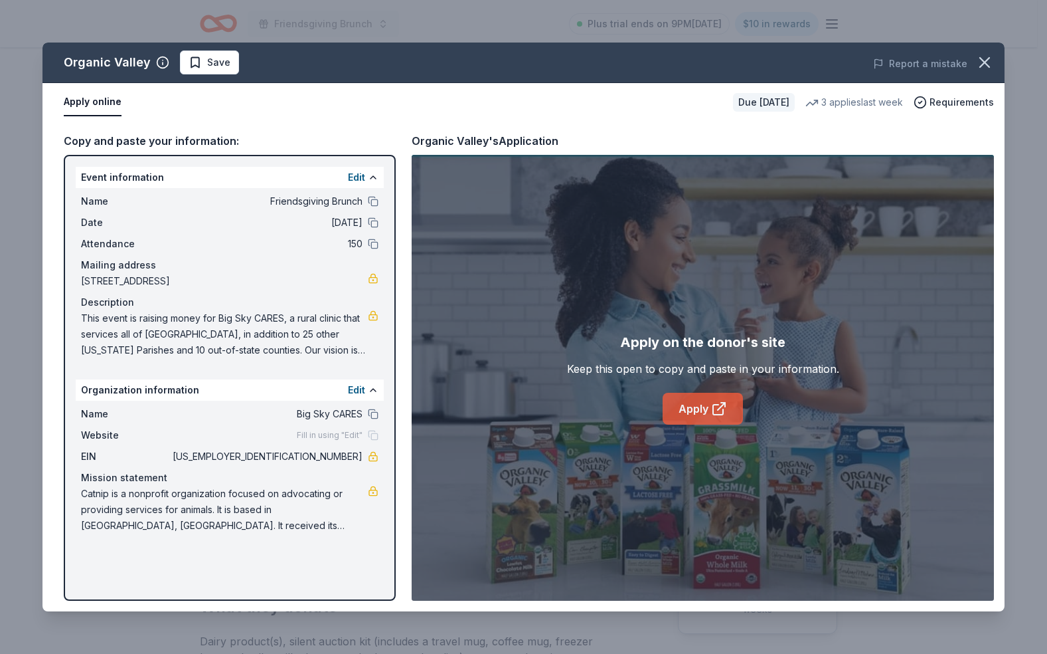
click at [706, 414] on link "Apply" at bounding box center [703, 409] width 80 height 32
